Goal: Information Seeking & Learning: Learn about a topic

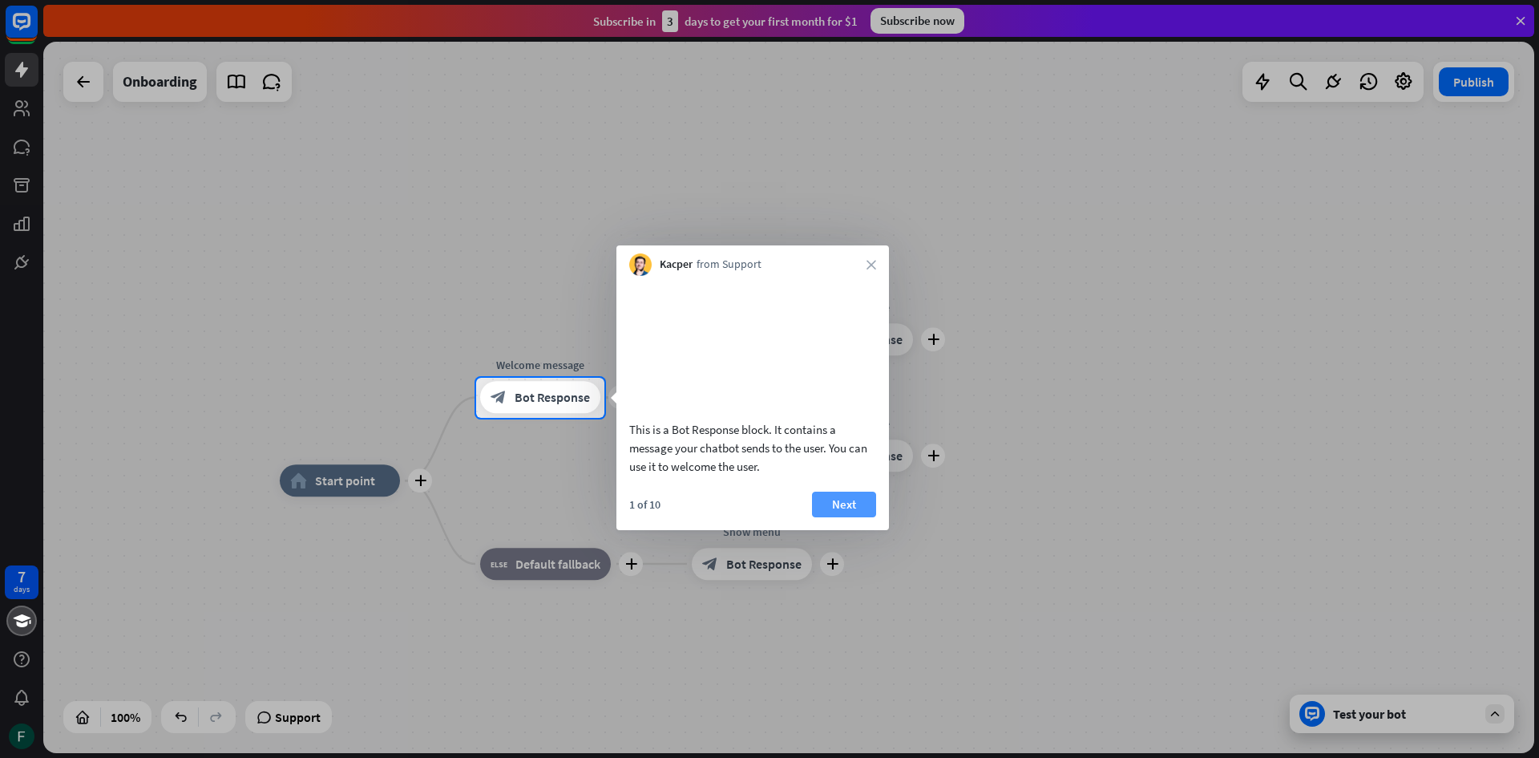
click at [838, 517] on button "Next" at bounding box center [844, 505] width 64 height 26
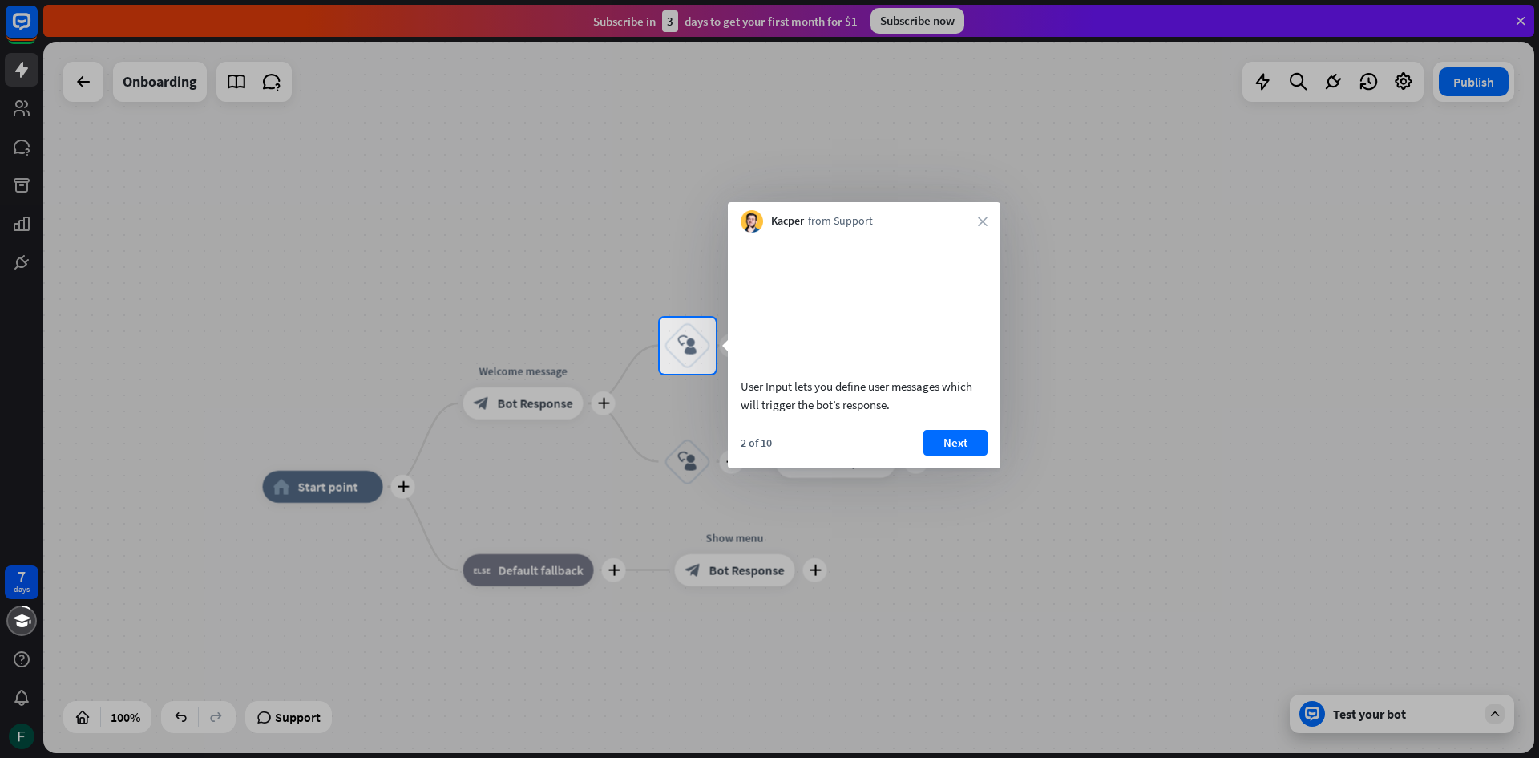
click at [239, 198] on div at bounding box center [769, 159] width 1539 height 318
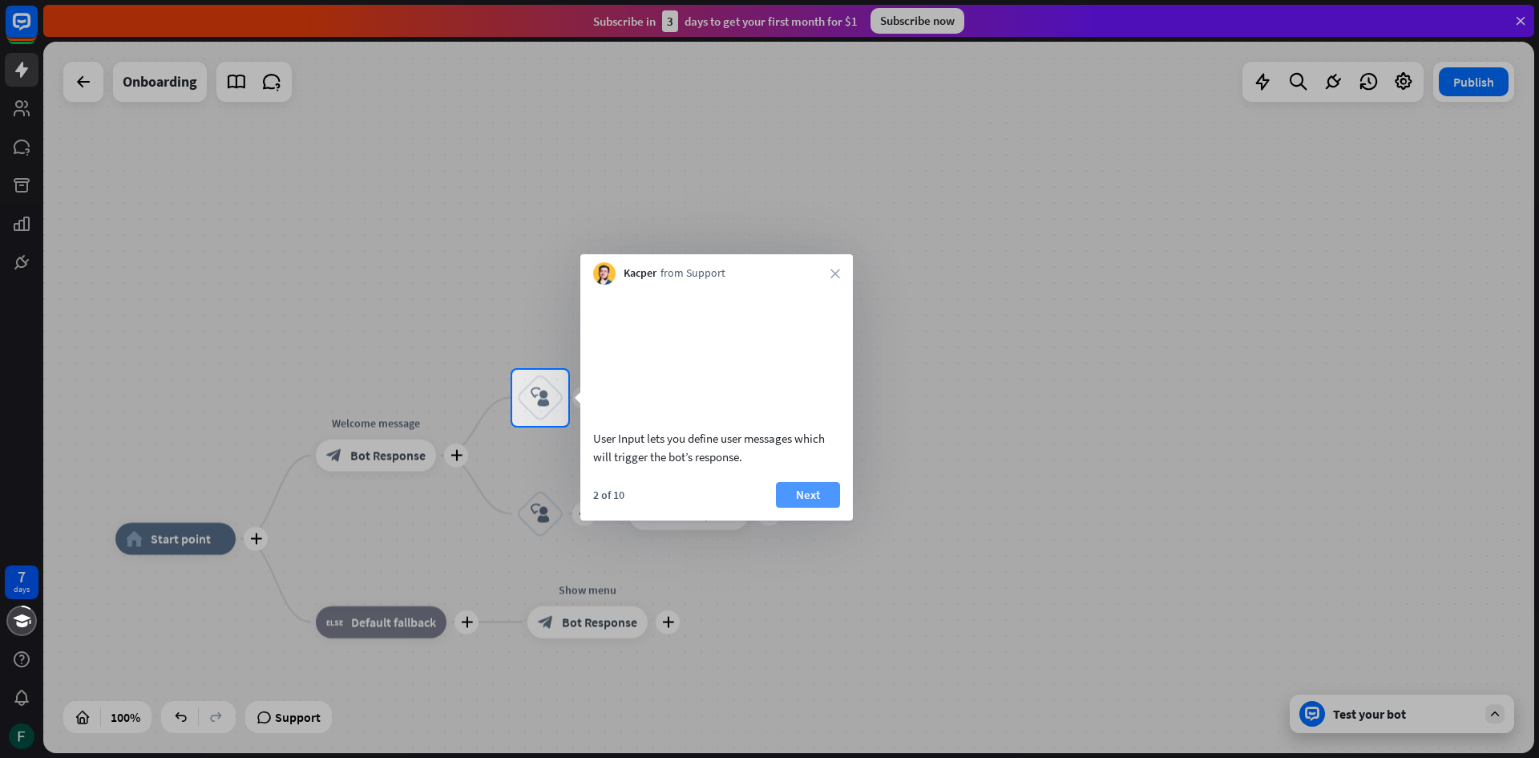
click at [812, 508] on button "Next" at bounding box center [808, 495] width 64 height 26
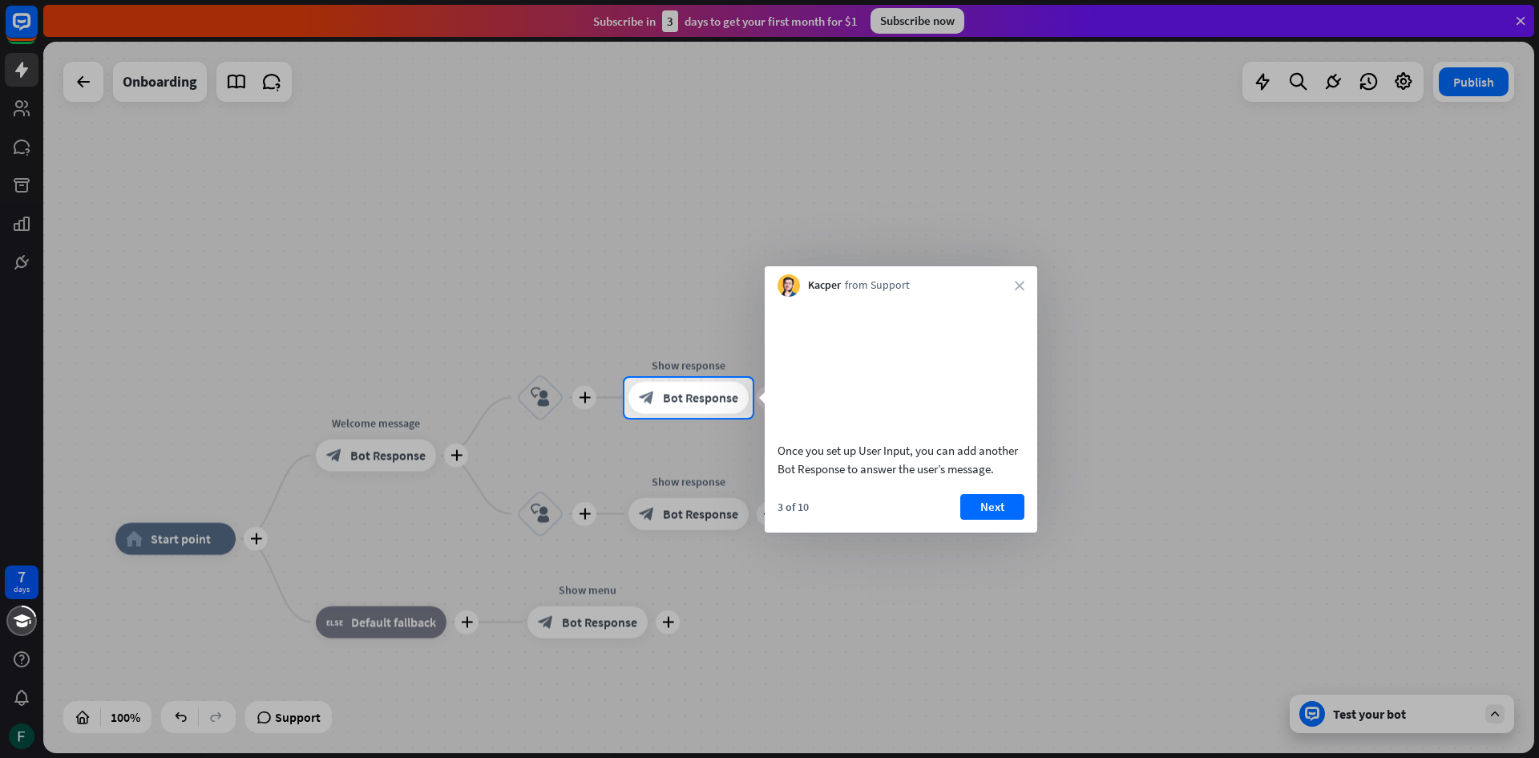
drag, startPoint x: 1078, startPoint y: 219, endPoint x: 313, endPoint y: 120, distance: 771.2
click at [984, 212] on div at bounding box center [769, 189] width 1539 height 378
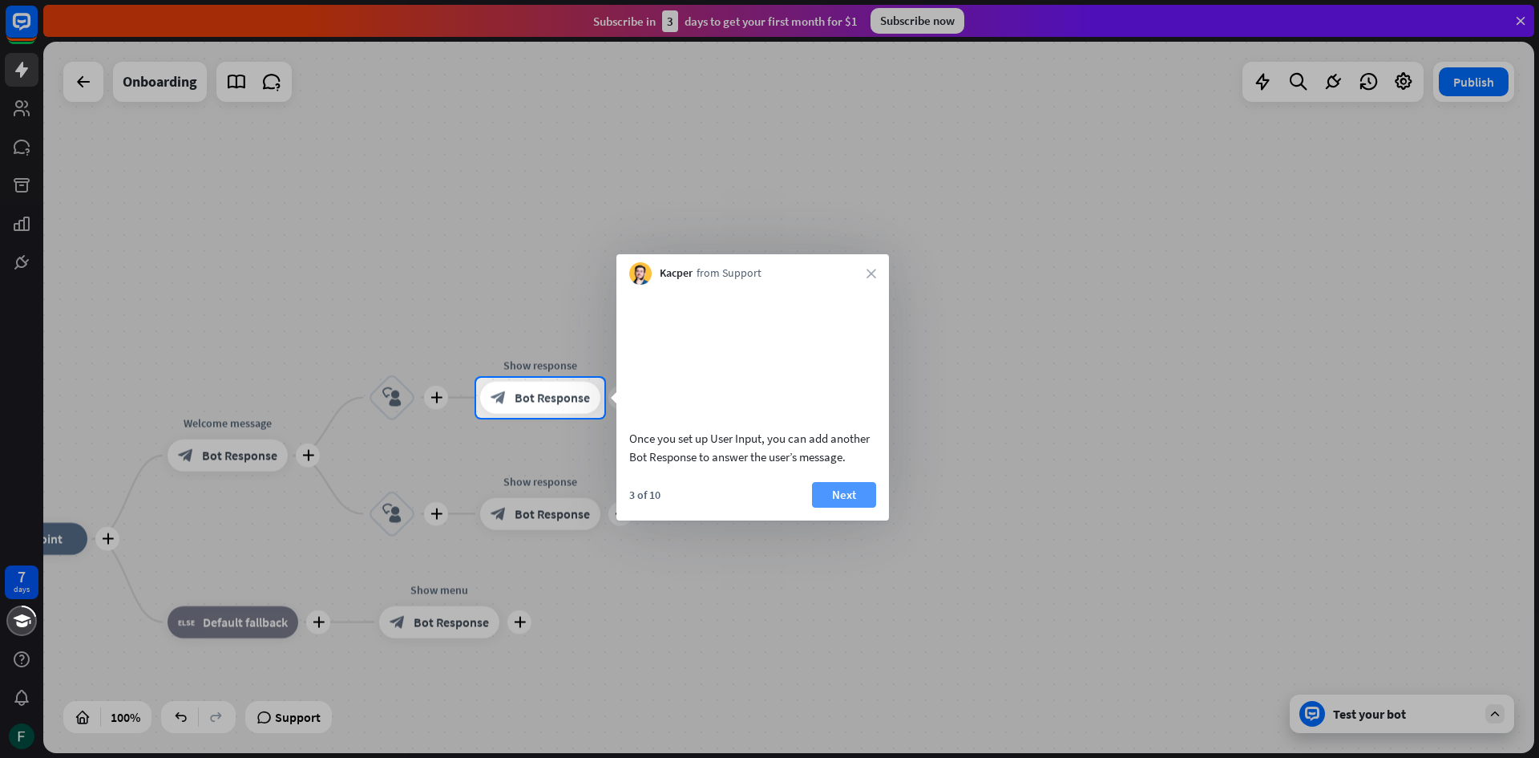
drag, startPoint x: 863, startPoint y: 516, endPoint x: 796, endPoint y: 184, distance: 339.3
click at [863, 508] on button "Next" at bounding box center [844, 495] width 64 height 26
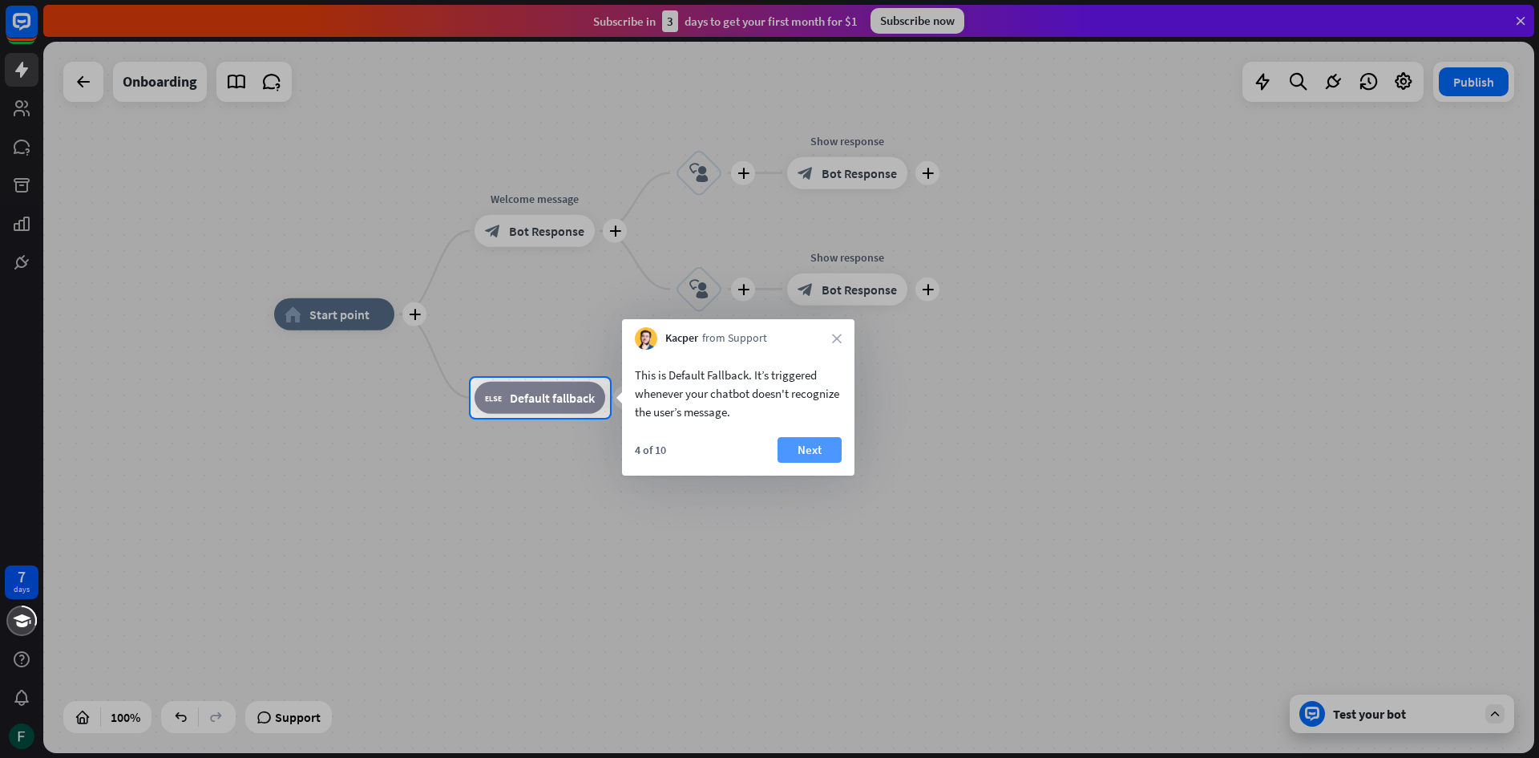
click at [817, 456] on button "Next" at bounding box center [810, 450] width 64 height 26
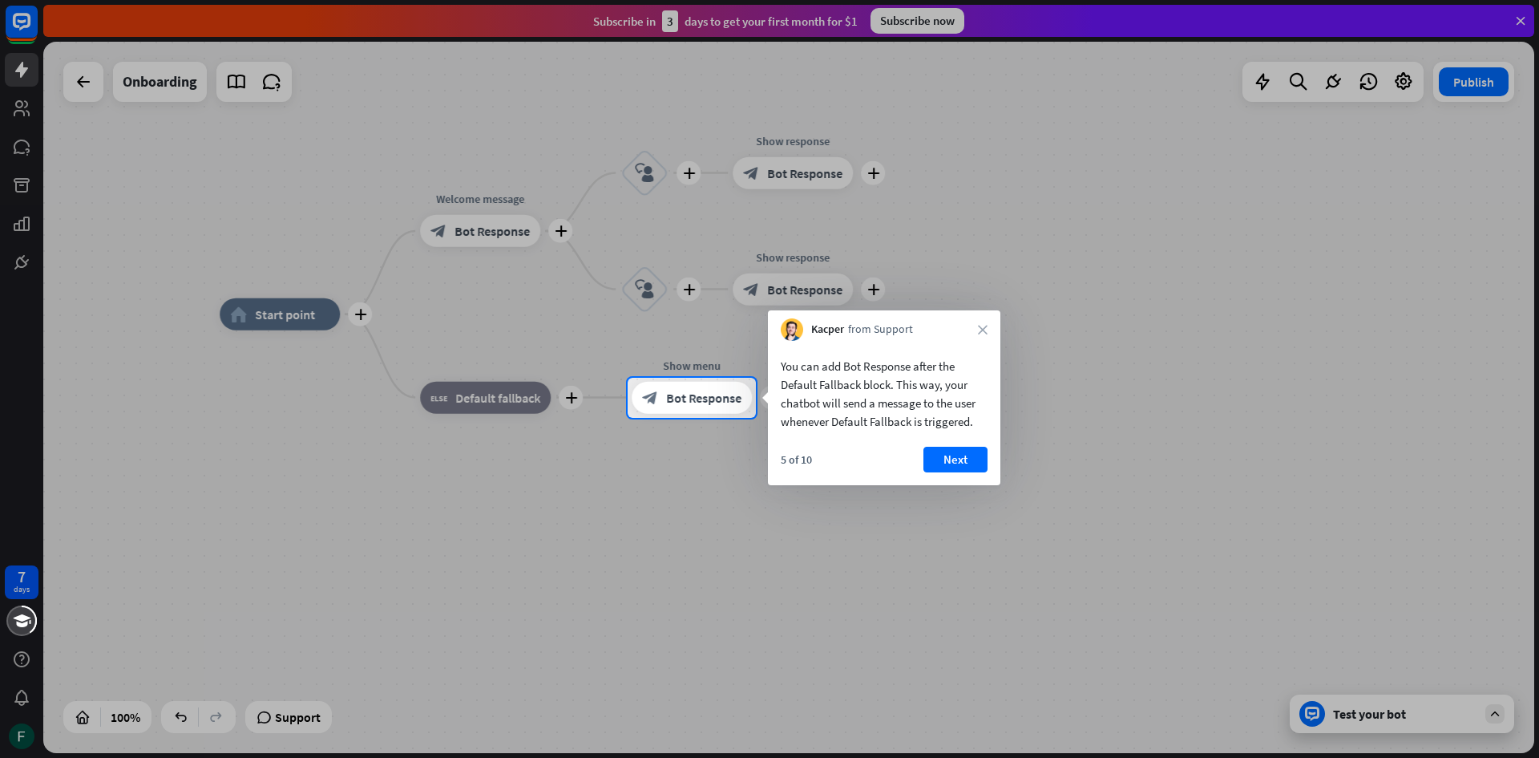
click at [176, 182] on div at bounding box center [769, 189] width 1539 height 378
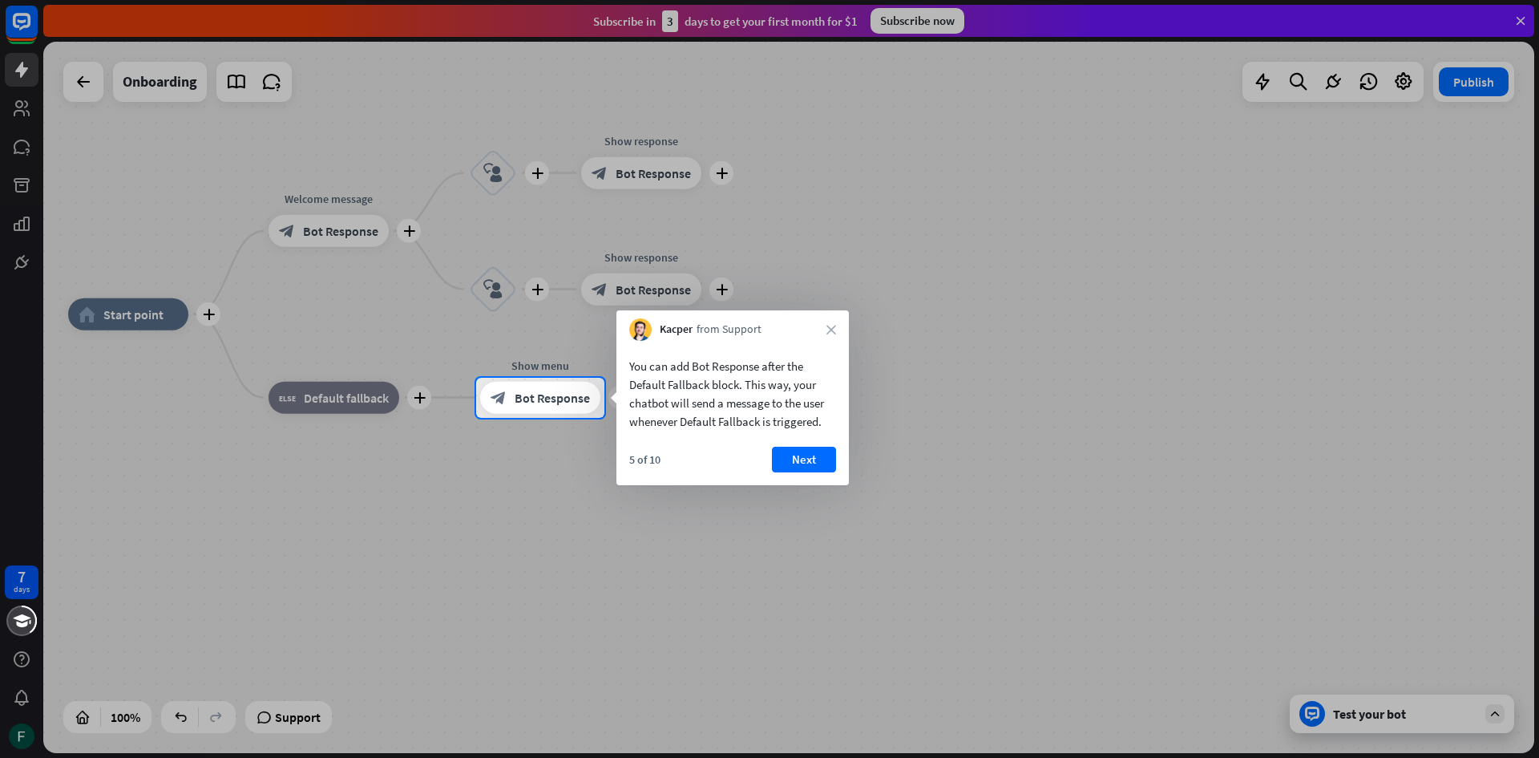
click at [847, 464] on div "5 of 10 Next" at bounding box center [733, 466] width 233 height 38
click at [805, 459] on button "Next" at bounding box center [804, 460] width 64 height 26
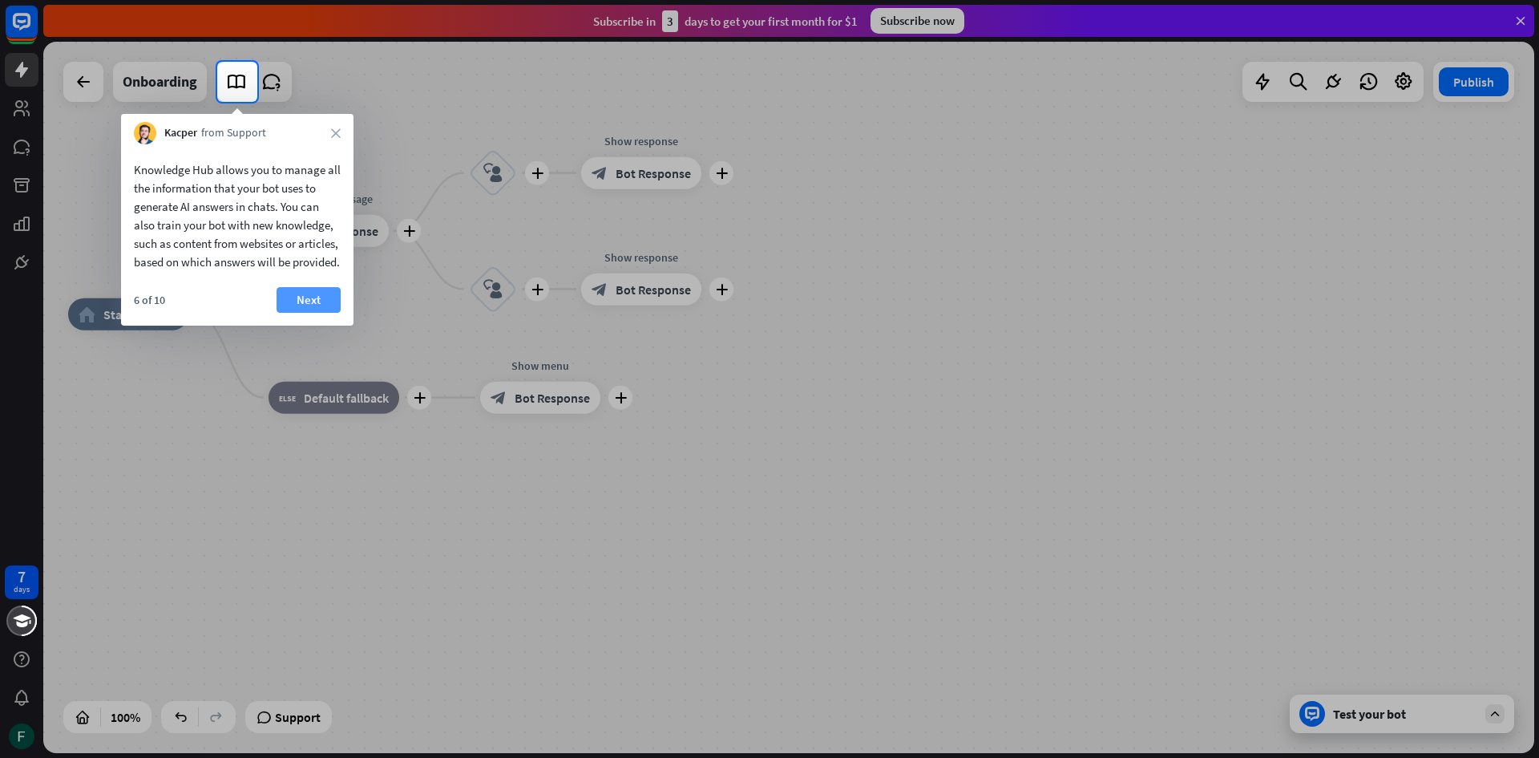
click at [322, 313] on button "Next" at bounding box center [309, 300] width 64 height 26
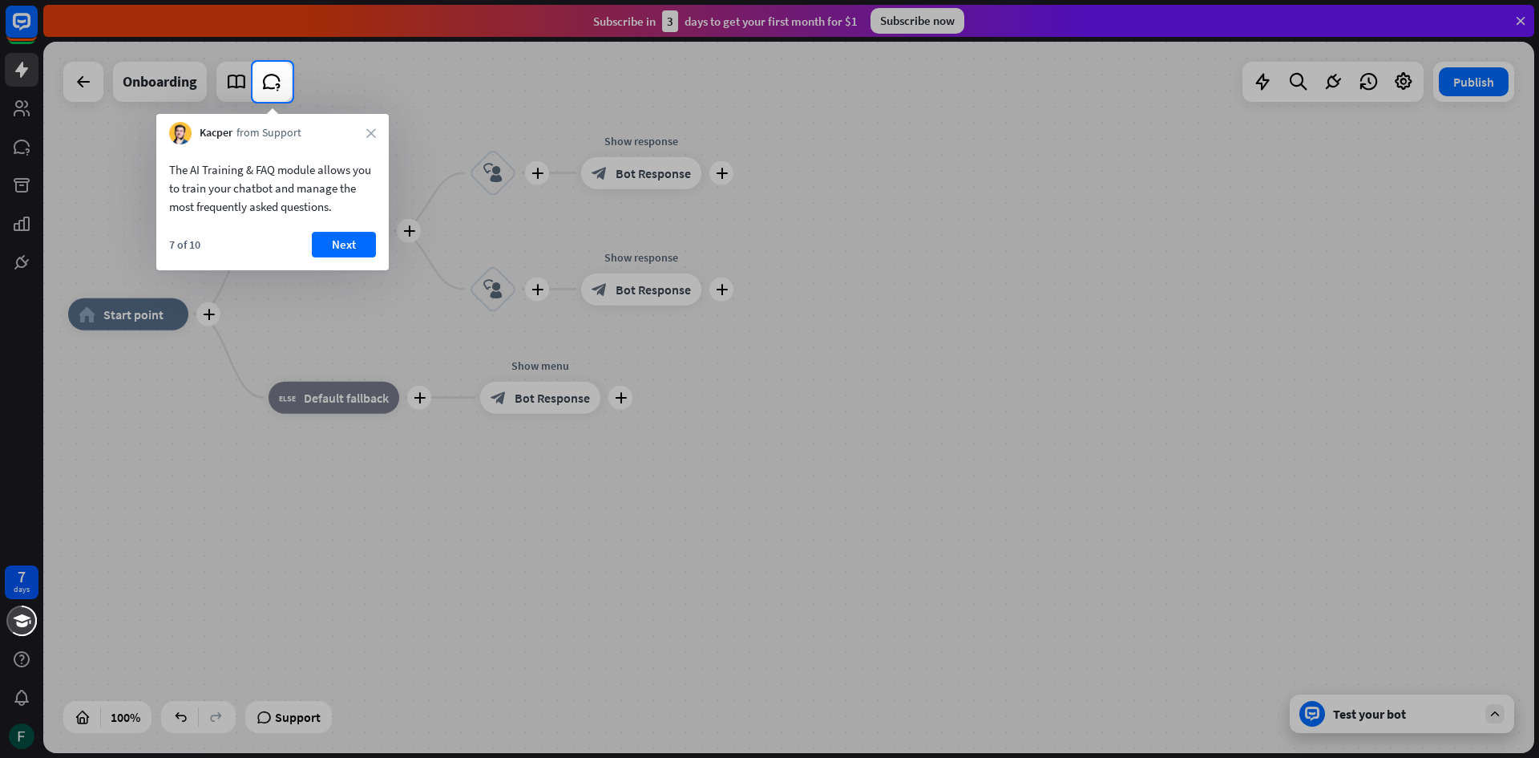
click at [358, 246] on button "Next" at bounding box center [344, 245] width 64 height 26
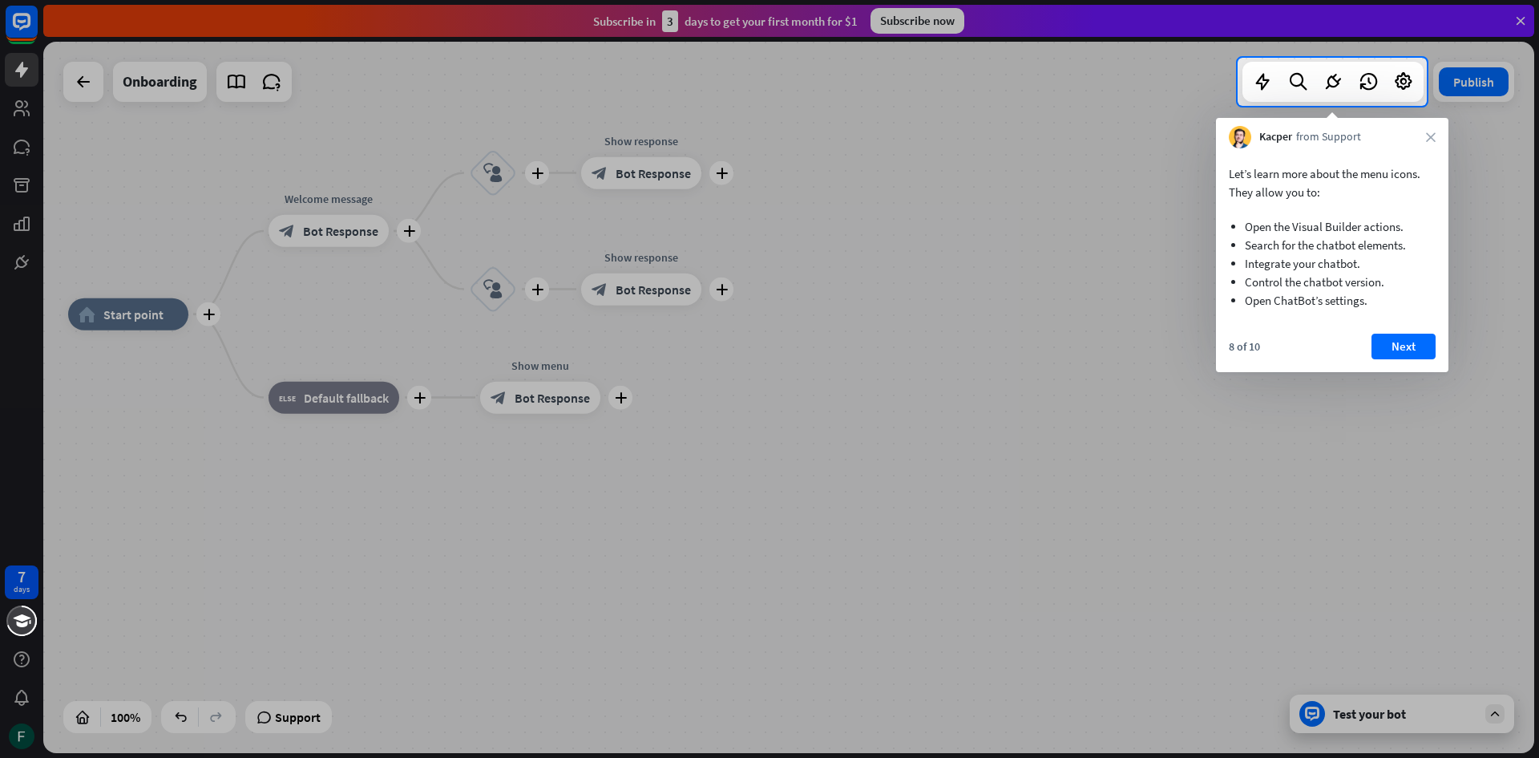
click at [1392, 358] on button "Next" at bounding box center [1404, 347] width 64 height 26
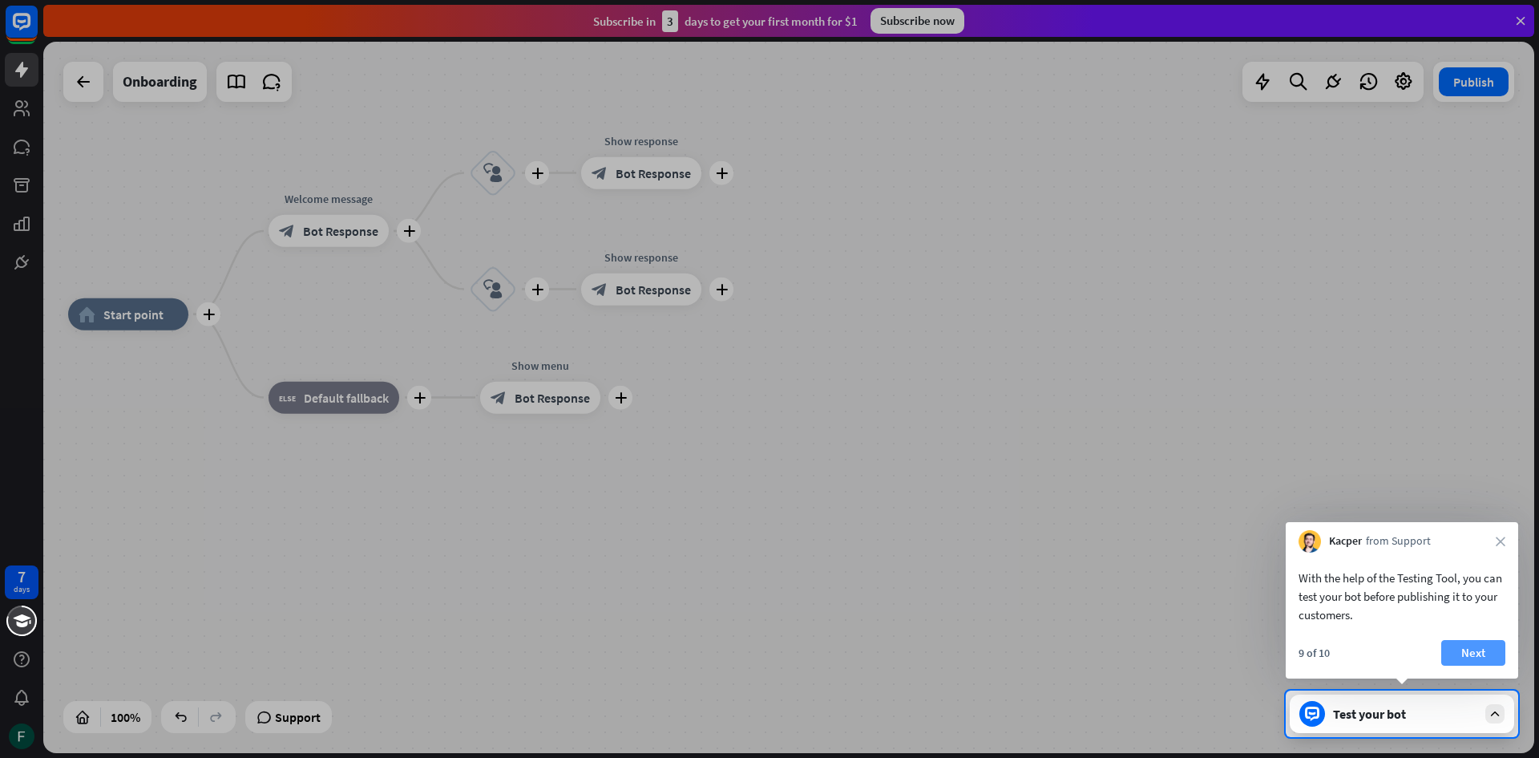
click at [1464, 649] on button "Next" at bounding box center [1474, 653] width 64 height 26
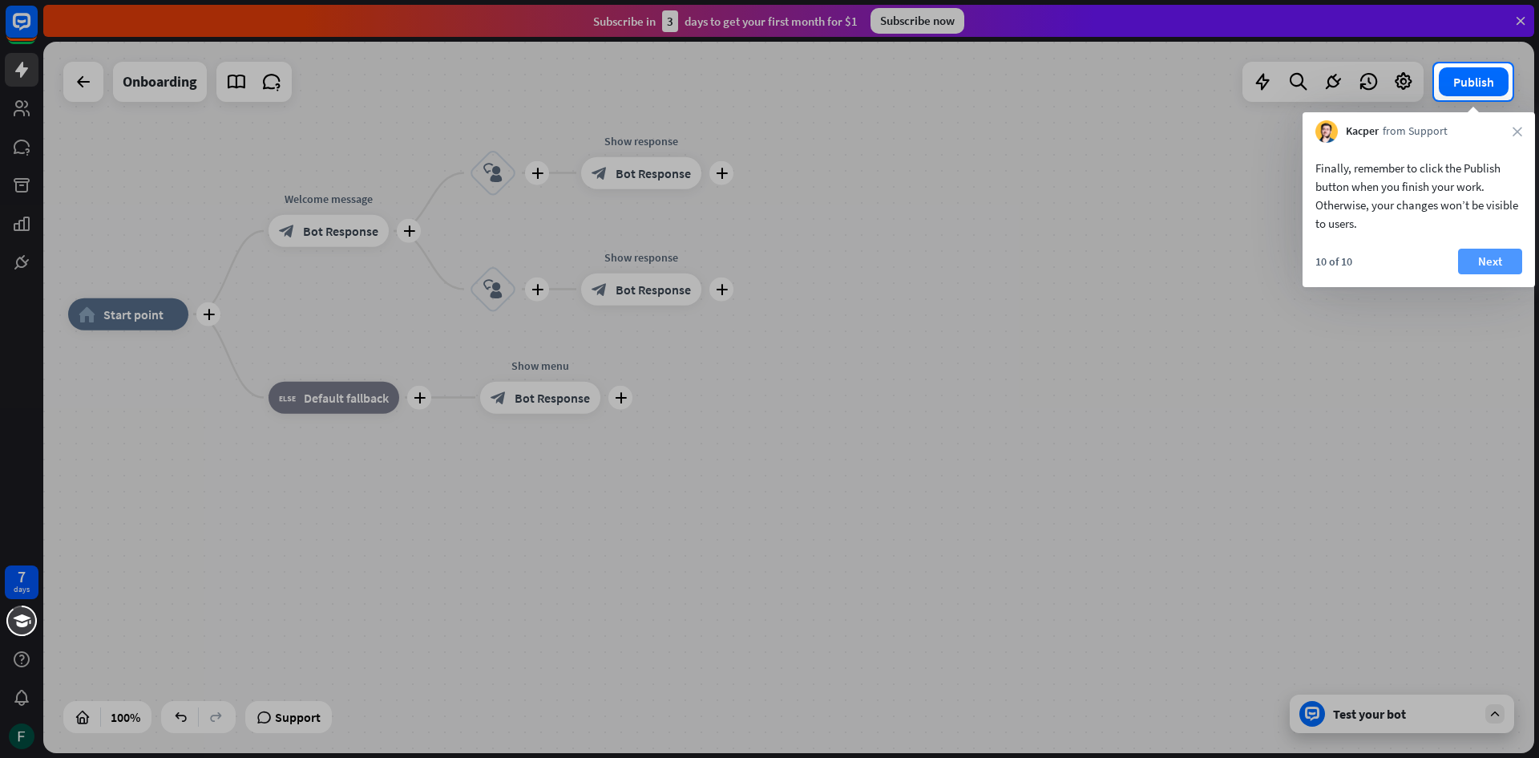
click at [1496, 261] on button "Next" at bounding box center [1490, 262] width 64 height 26
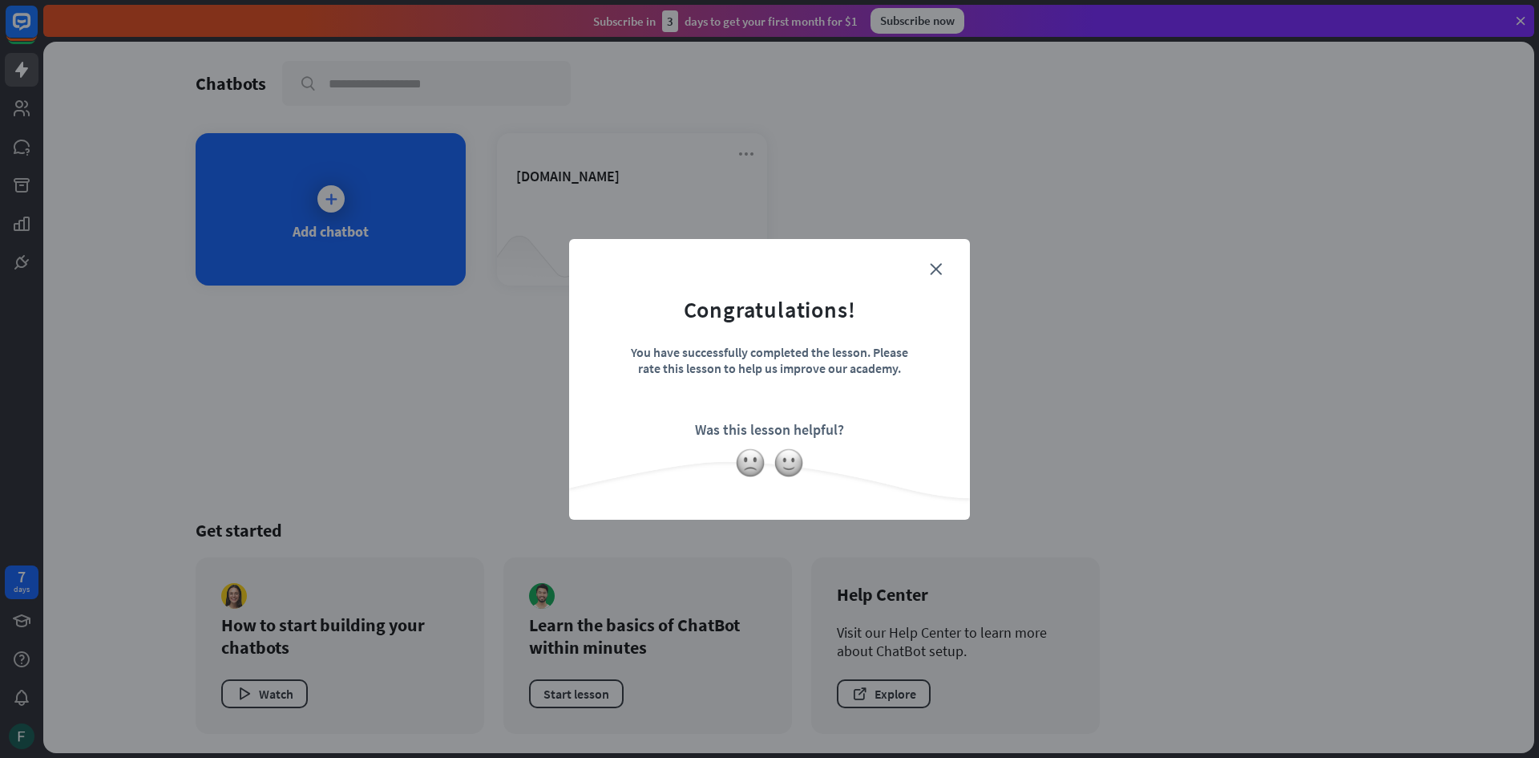
click at [816, 426] on div "Was this lesson helpful?" at bounding box center [769, 429] width 149 height 18
click at [936, 261] on form "Congratulations! You have successfully completed the lesson. Please rate this l…" at bounding box center [769, 355] width 361 height 192
click at [944, 267] on form "Congratulations! You have successfully completed the lesson. Please rate this l…" at bounding box center [769, 355] width 361 height 192
click at [939, 269] on icon "close" at bounding box center [936, 269] width 12 height 12
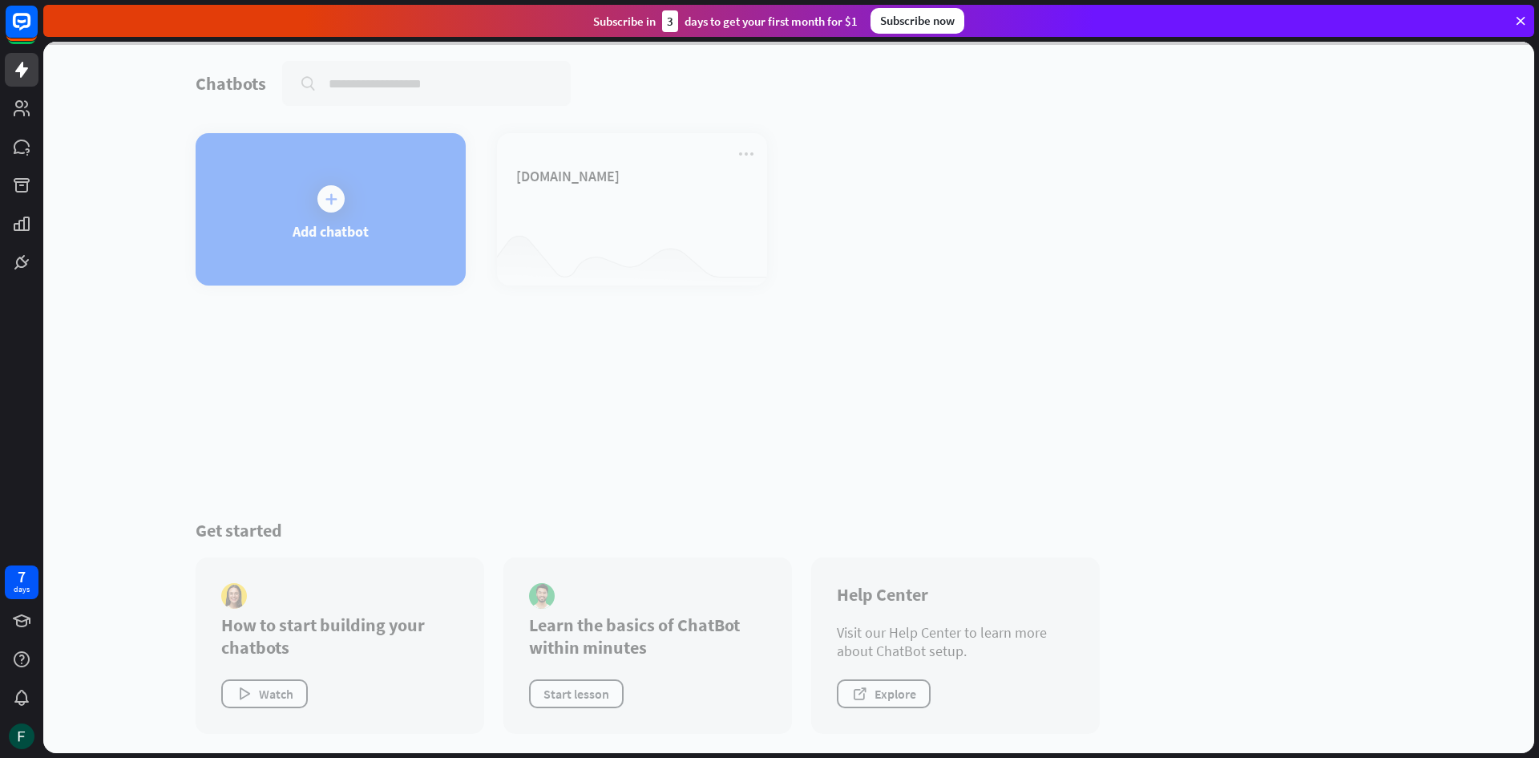
click at [335, 186] on div at bounding box center [788, 397] width 1491 height 711
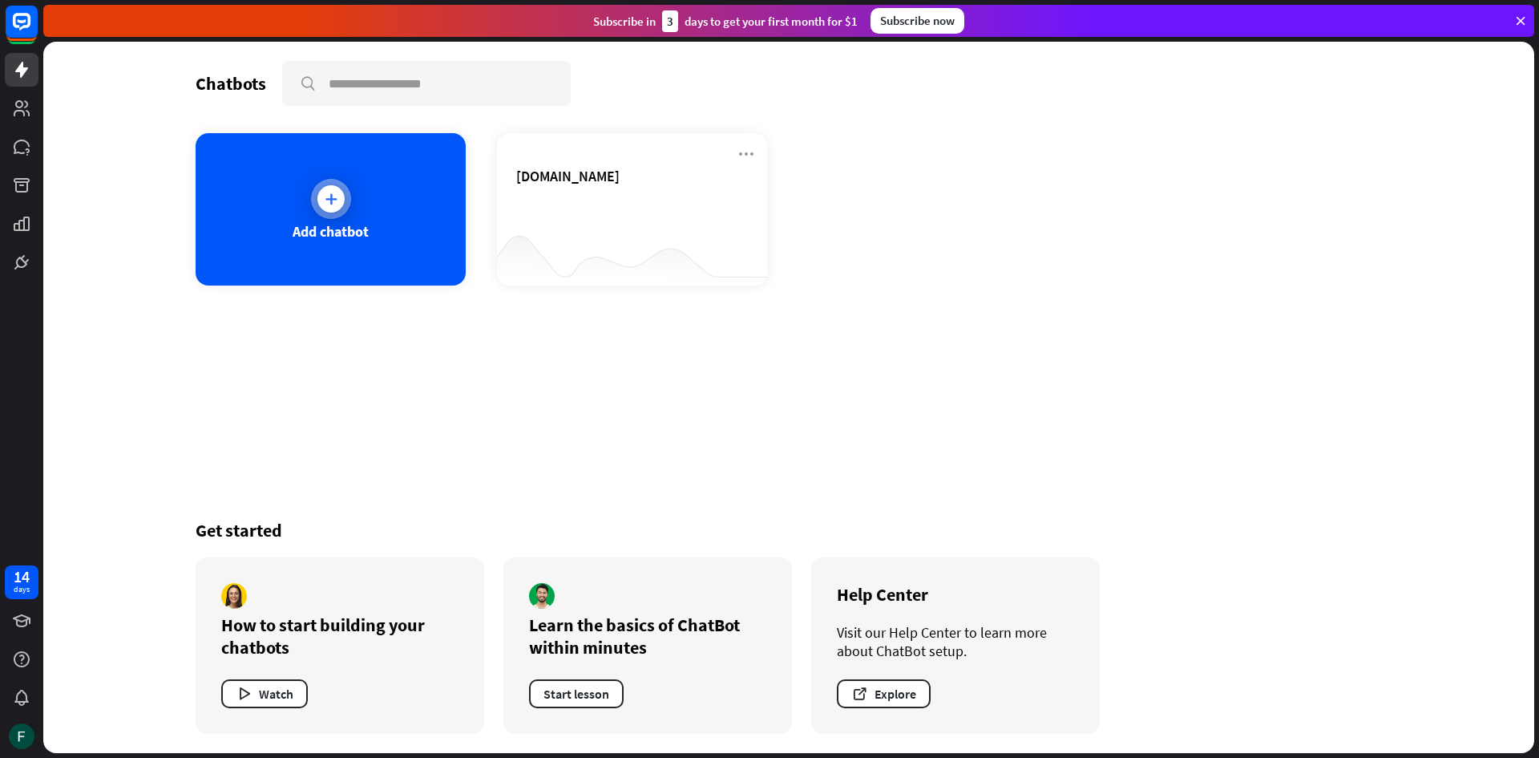
click at [391, 249] on div "Add chatbot" at bounding box center [331, 209] width 270 height 152
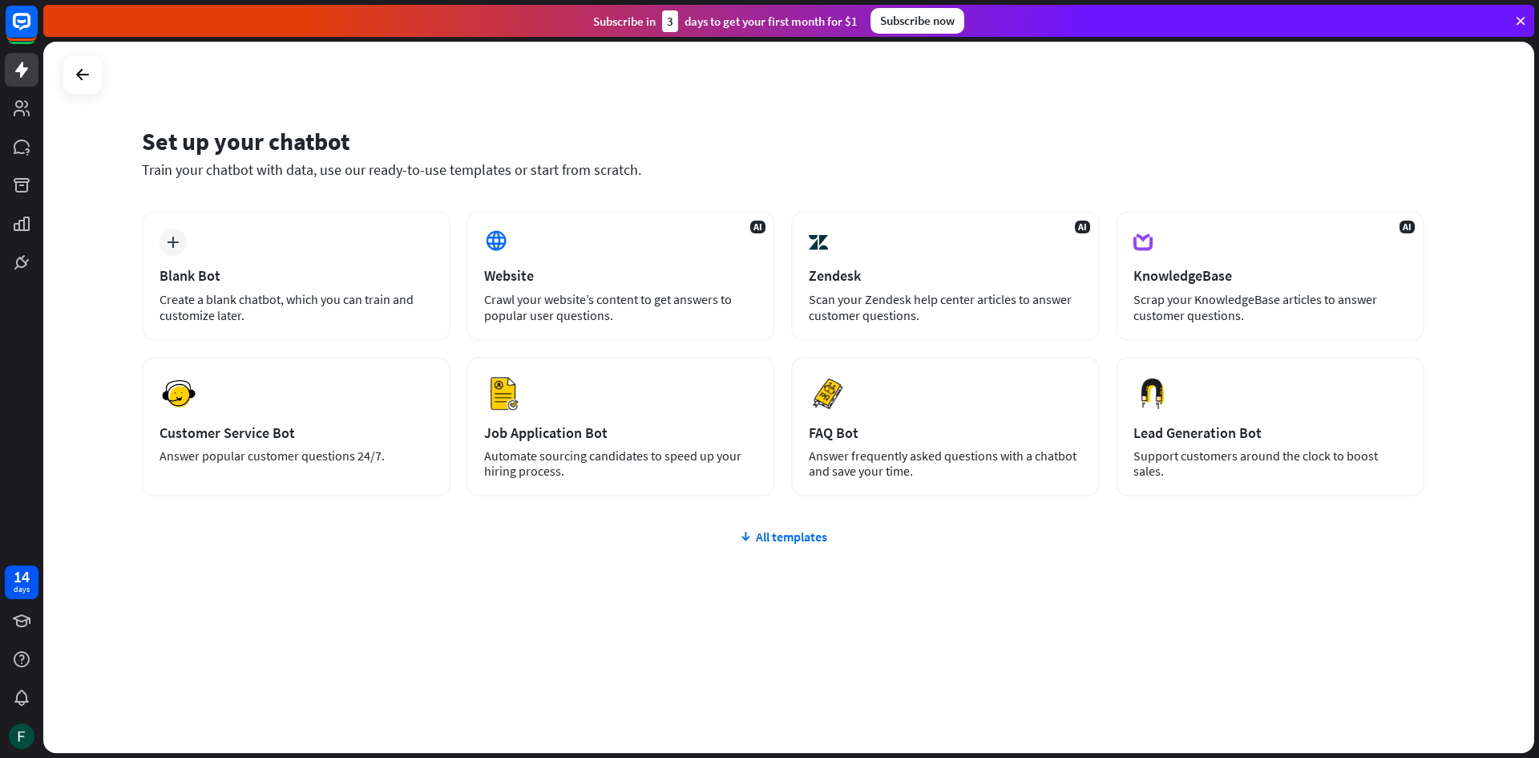
click at [774, 548] on div "plus Blank Bot Create a blank chatbot, which you can train and customize later.…" at bounding box center [783, 450] width 1283 height 478
click at [771, 536] on div "All templates" at bounding box center [783, 536] width 1283 height 16
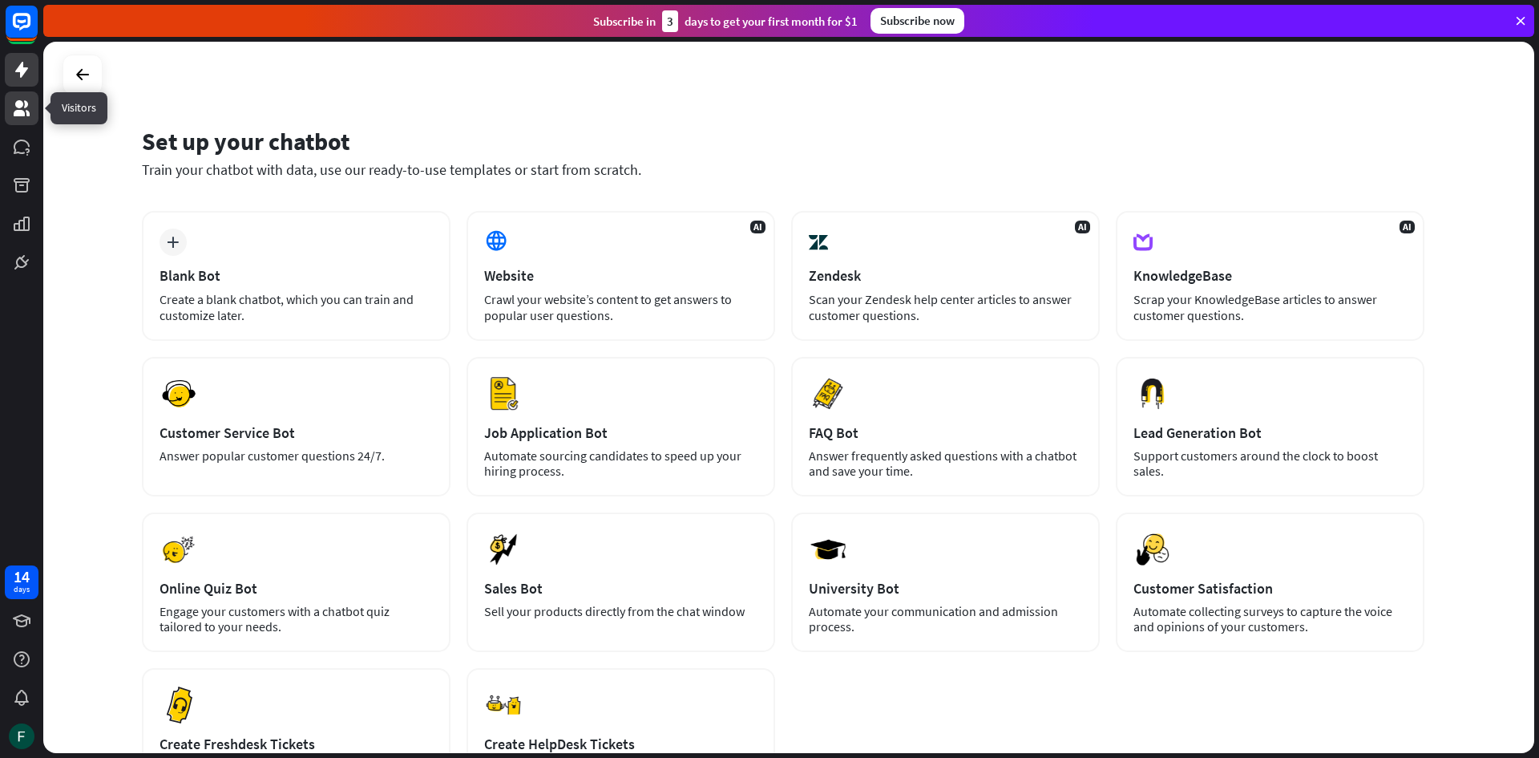
click at [22, 105] on icon at bounding box center [22, 108] width 16 height 16
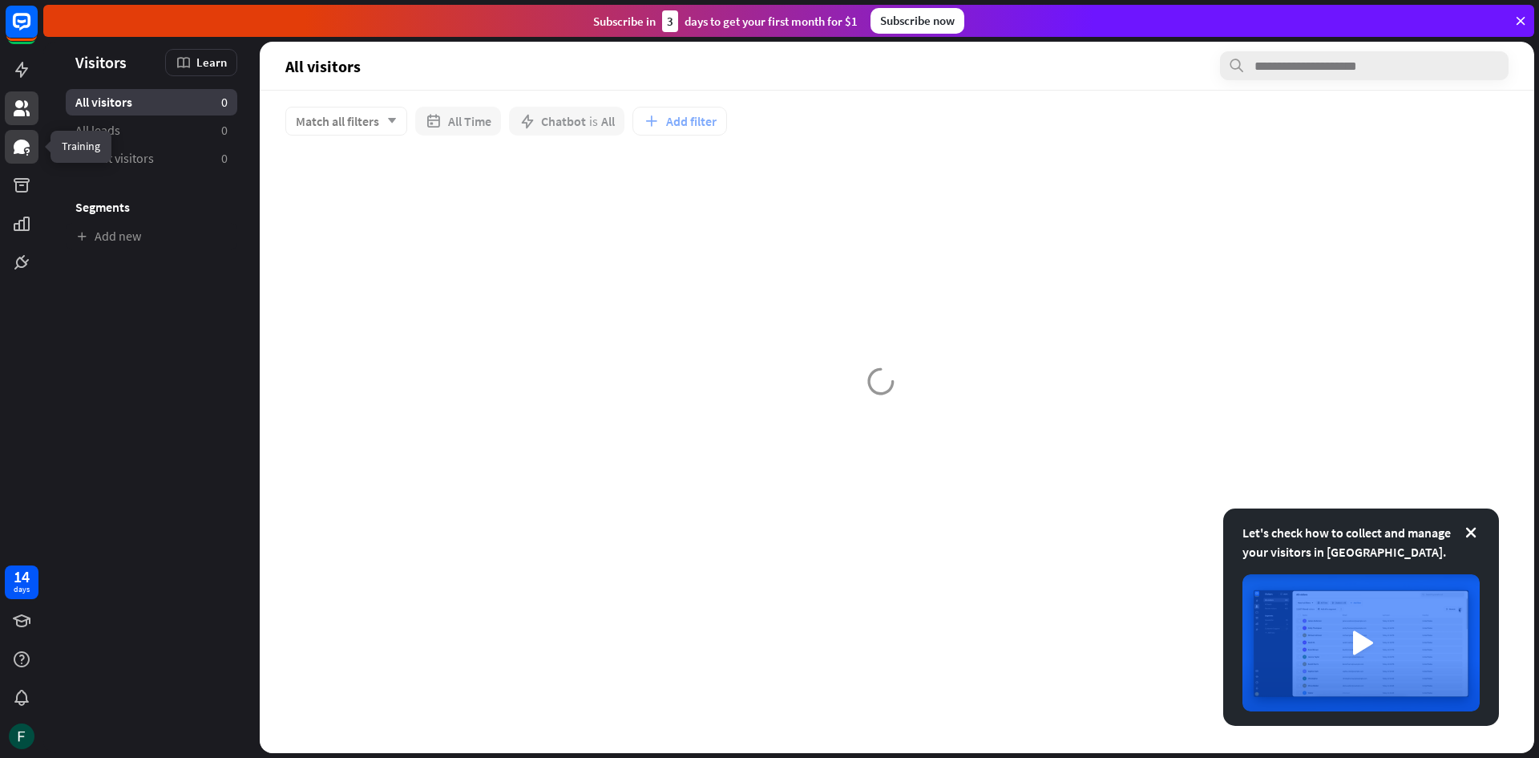
click at [19, 158] on link at bounding box center [22, 147] width 34 height 34
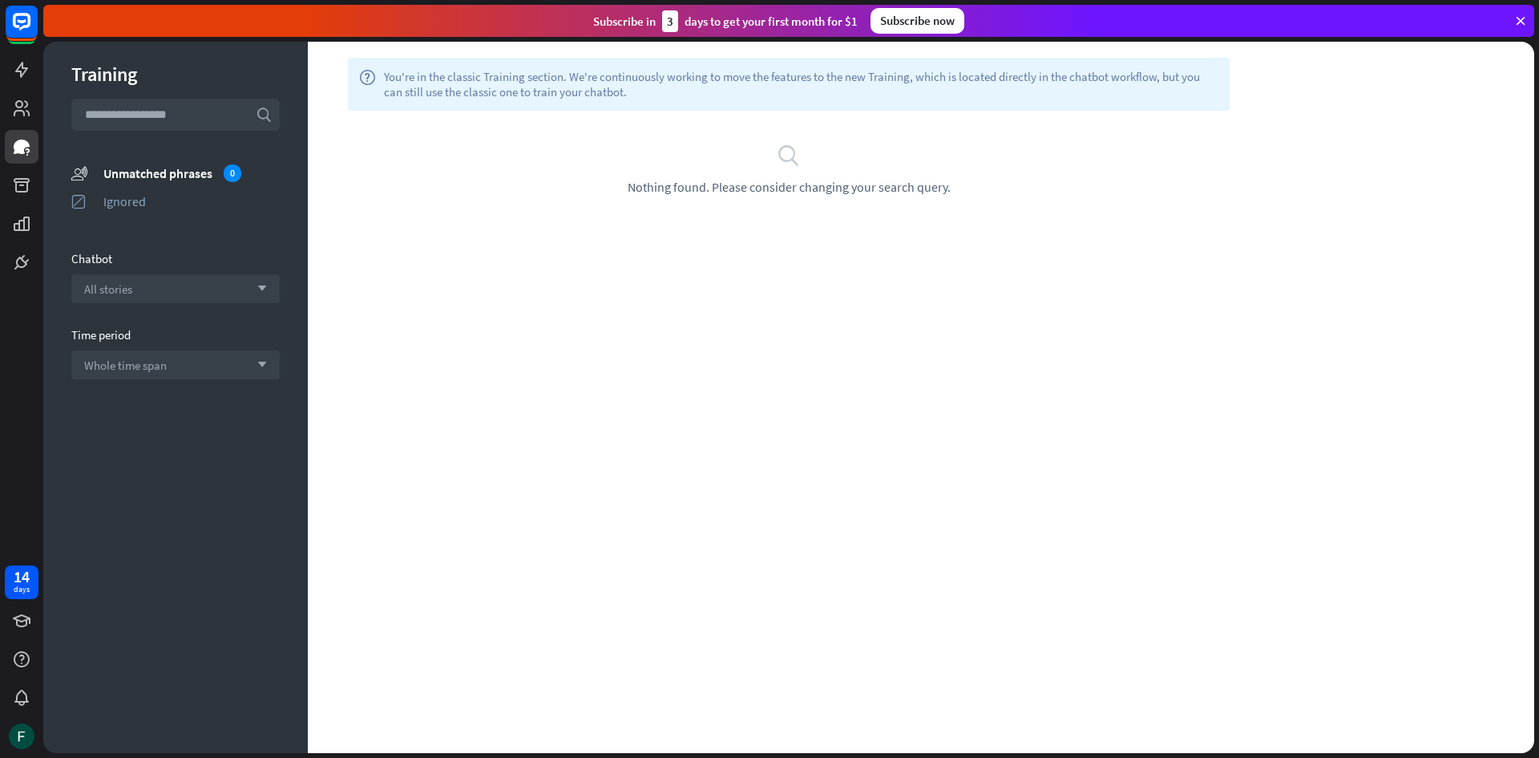
click at [140, 212] on section "unmatched_phrases Unmatched phrases 0 ignored Ignored" at bounding box center [175, 191] width 208 height 56
